Goal: Transaction & Acquisition: Purchase product/service

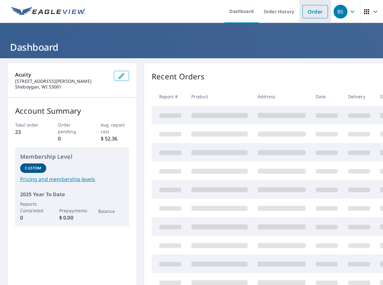
click at [309, 12] on link "Order" at bounding box center [315, 11] width 25 height 13
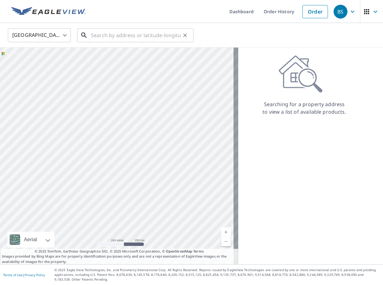
click at [128, 34] on input "text" at bounding box center [136, 35] width 90 height 18
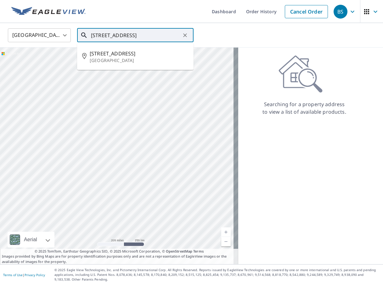
type input "[STREET_ADDRESS]"
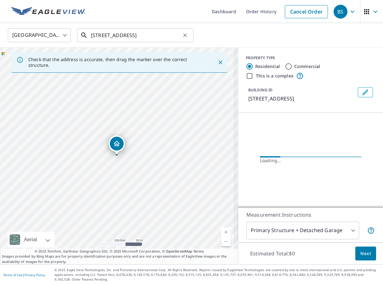
click at [128, 34] on input "[STREET_ADDRESS]" at bounding box center [136, 35] width 90 height 18
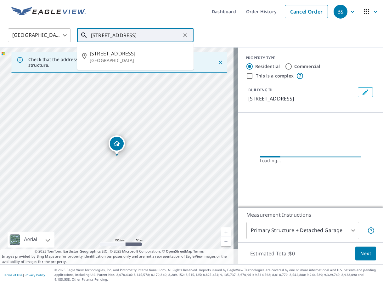
click at [128, 34] on input "[STREET_ADDRESS]" at bounding box center [136, 35] width 90 height 18
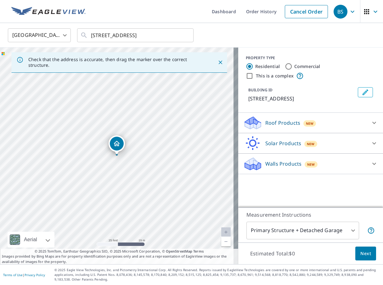
drag, startPoint x: 146, startPoint y: 143, endPoint x: 136, endPoint y: 153, distance: 14.3
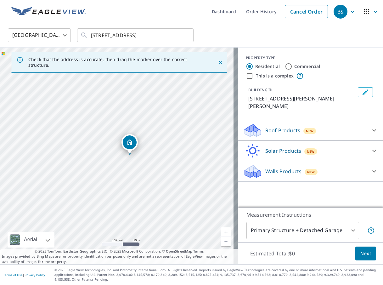
click at [155, 182] on div "[STREET_ADDRESS][PERSON_NAME]" at bounding box center [119, 156] width 238 height 217
drag, startPoint x: 119, startPoint y: 142, endPoint x: 148, endPoint y: 172, distance: 41.8
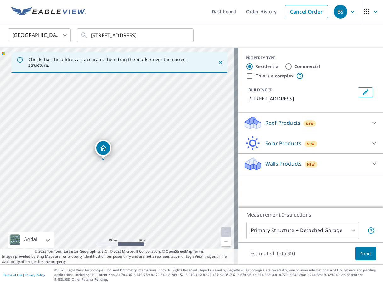
drag, startPoint x: 105, startPoint y: 122, endPoint x: 101, endPoint y: 176, distance: 54.3
click at [101, 176] on div "[STREET_ADDRESS]" at bounding box center [119, 156] width 238 height 217
click at [289, 121] on p "Roof Products" at bounding box center [282, 123] width 35 height 8
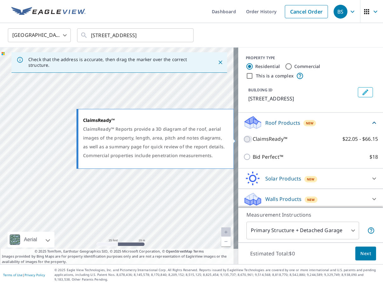
click at [243, 141] on input "ClaimsReady™ $22.05 - $66.15" at bounding box center [247, 139] width 9 height 8
checkbox input "true"
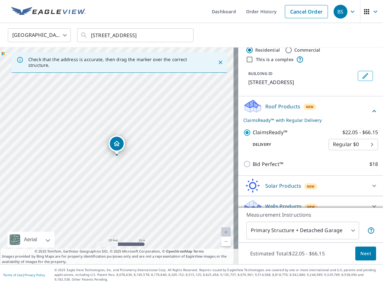
scroll to position [25, 0]
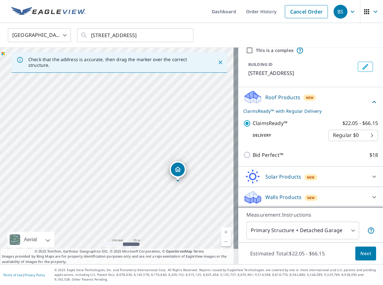
click at [275, 234] on body "BS BS Dashboard Order History Cancel Order BS United States [GEOGRAPHIC_DATA] ​…" at bounding box center [191, 142] width 383 height 285
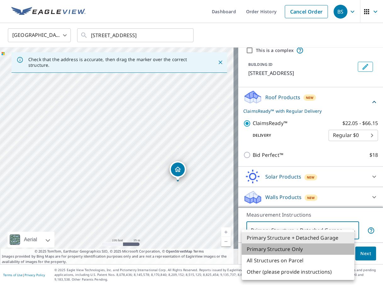
click at [271, 247] on li "Primary Structure Only" at bounding box center [298, 248] width 113 height 11
type input "2"
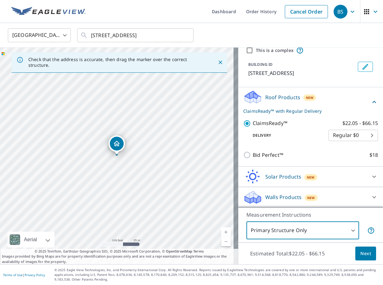
click at [355, 253] on button "Next" at bounding box center [365, 253] width 21 height 14
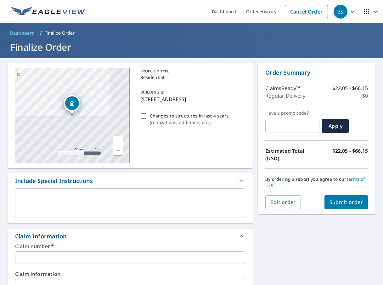
click at [98, 255] on input "text" at bounding box center [130, 257] width 230 height 13
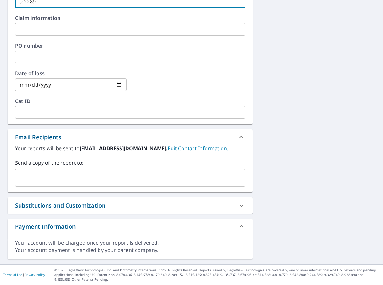
scroll to position [36, 0]
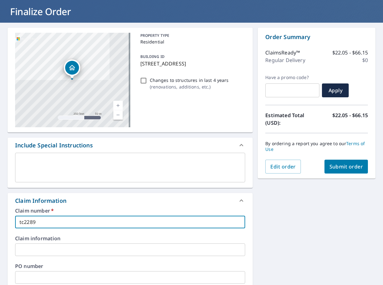
type input "tc2289"
click at [330, 167] on span "Submit order" at bounding box center [347, 166] width 34 height 7
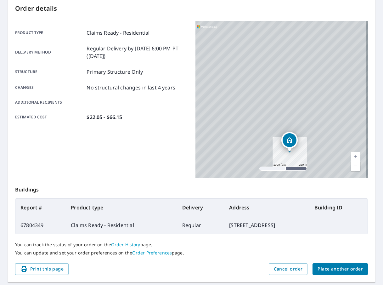
scroll to position [90, 0]
